Goal: Transaction & Acquisition: Purchase product/service

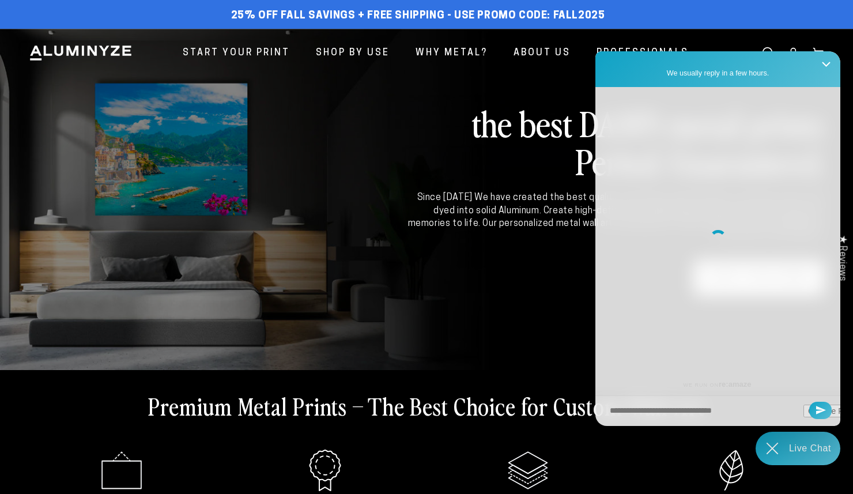
scroll to position [389, 0]
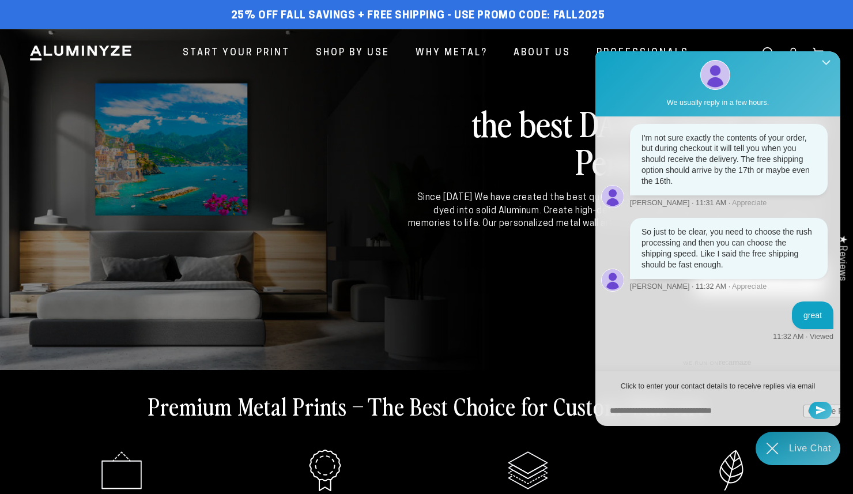
click at [830, 59] on button "Close Shoutbox" at bounding box center [826, 64] width 22 height 28
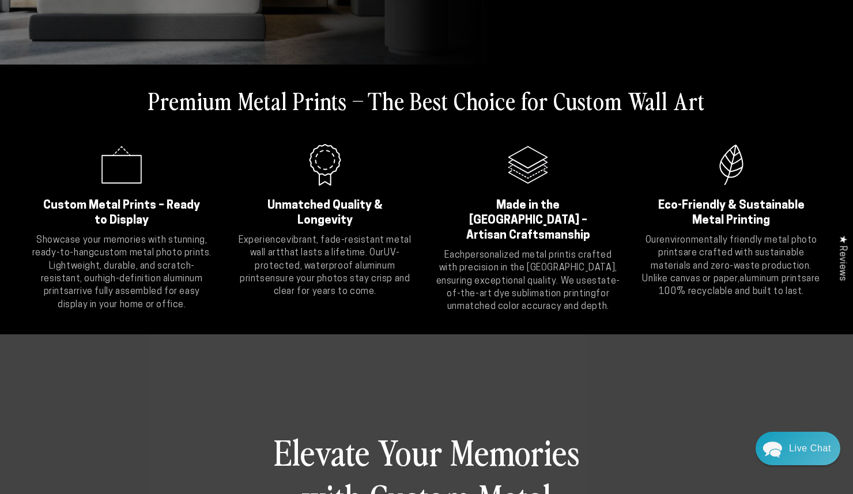
scroll to position [0, 0]
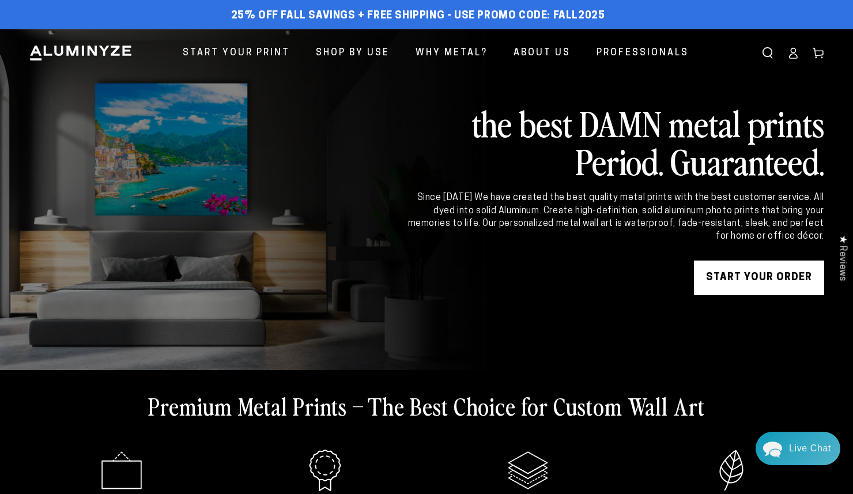
click at [742, 283] on link "START YOUR Order" at bounding box center [759, 278] width 130 height 35
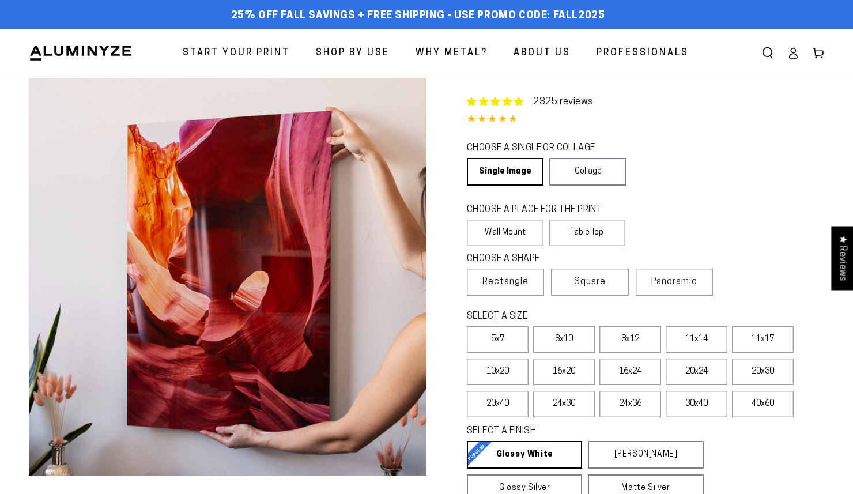
select select "**********"
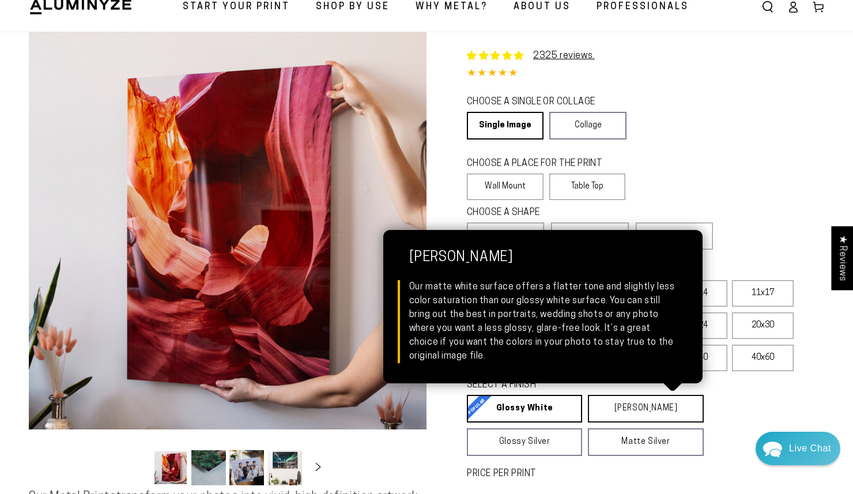
click at [656, 412] on link "Matte White Matte White Our matte white surface offers a flatter tone and sligh…" at bounding box center [645, 409] width 115 height 28
click at [660, 405] on link "Matte White Matte White Our matte white surface offers a flatter tone and sligh…" at bounding box center [645, 409] width 115 height 28
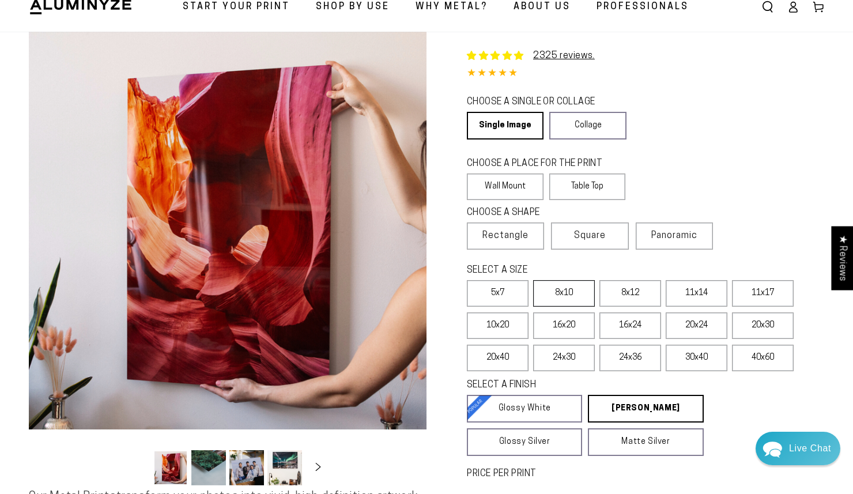
click at [552, 304] on label "8x10" at bounding box center [564, 293] width 62 height 27
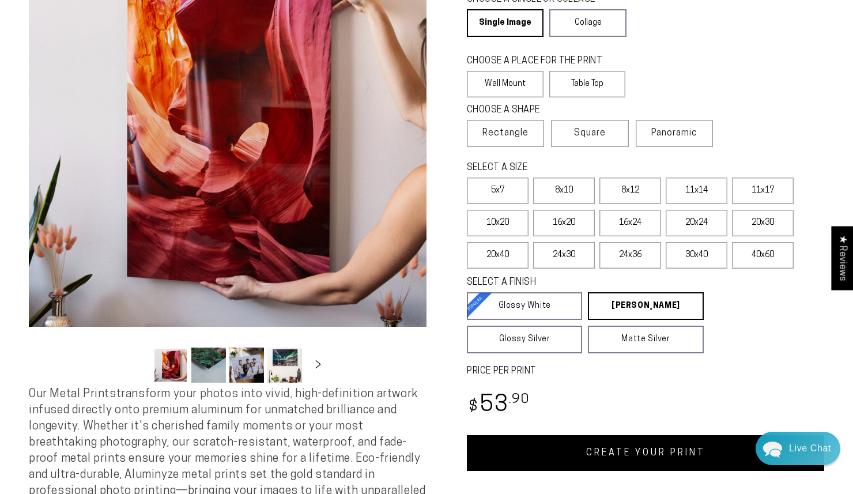
scroll to position [195, 0]
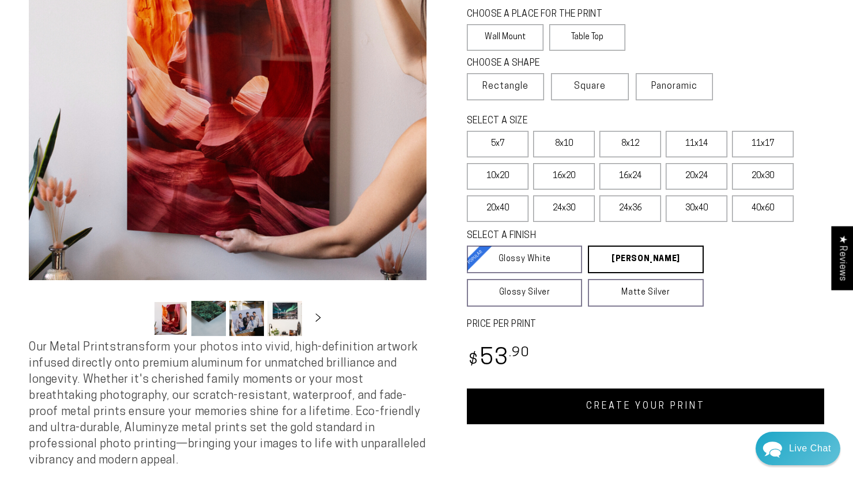
click at [683, 398] on link "CREATE YOUR PRINT" at bounding box center [645, 407] width 357 height 36
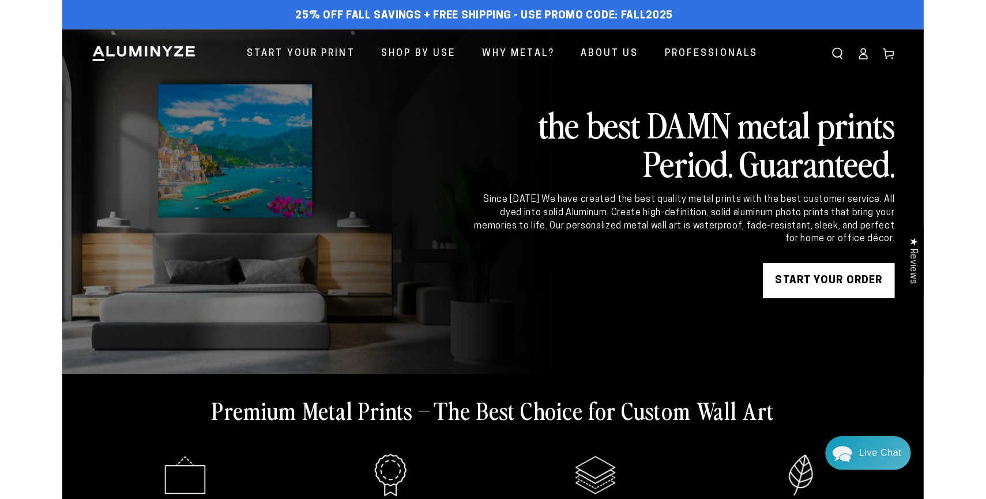
scroll to position [389, 0]
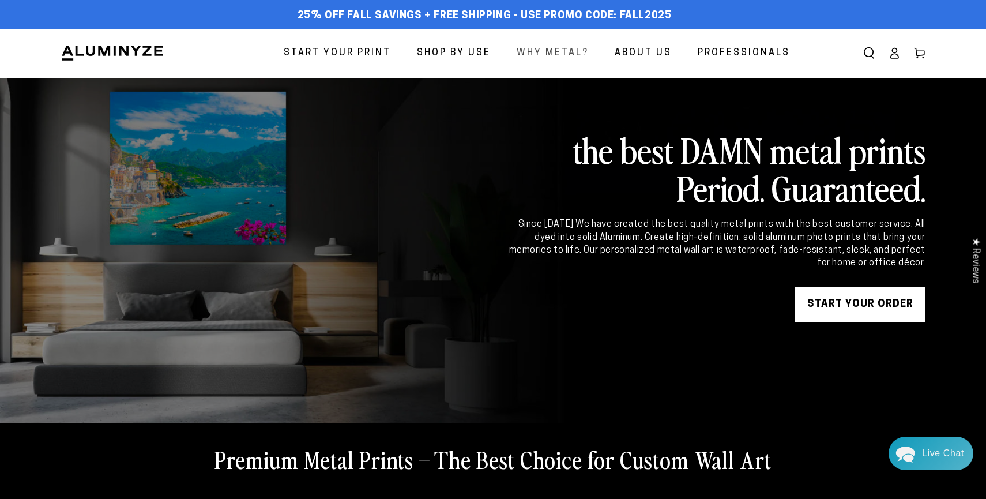
click at [545, 63] on link "Why Metal?" at bounding box center [552, 53] width 89 height 31
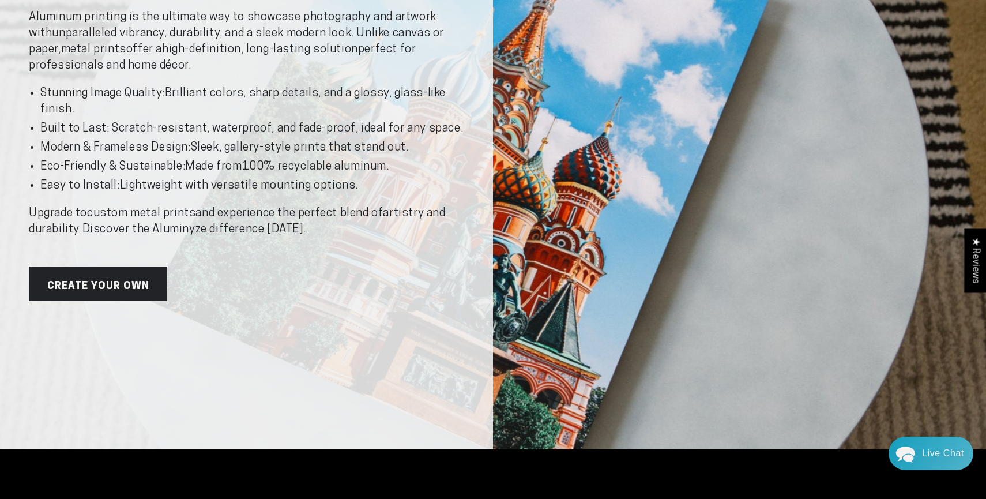
scroll to position [234, 0]
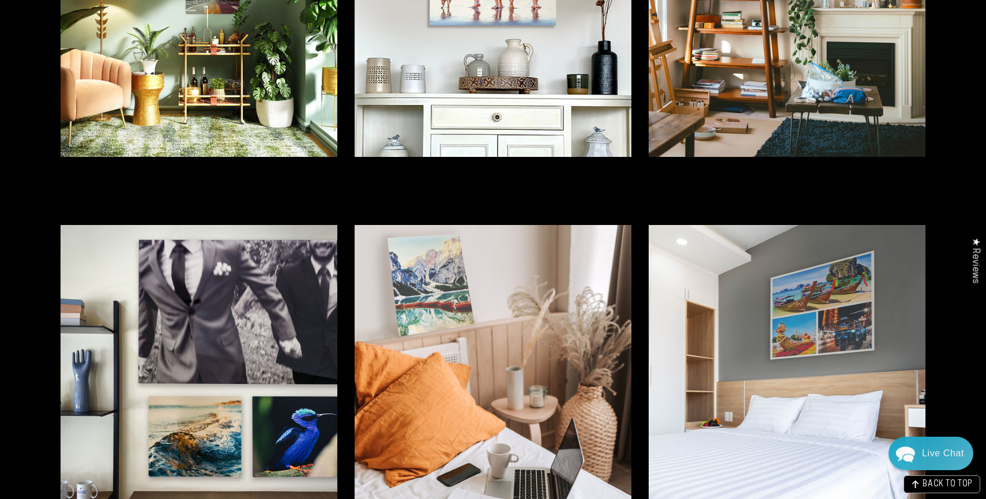
scroll to position [2654, 0]
